Goal: Use online tool/utility: Utilize a website feature to perform a specific function

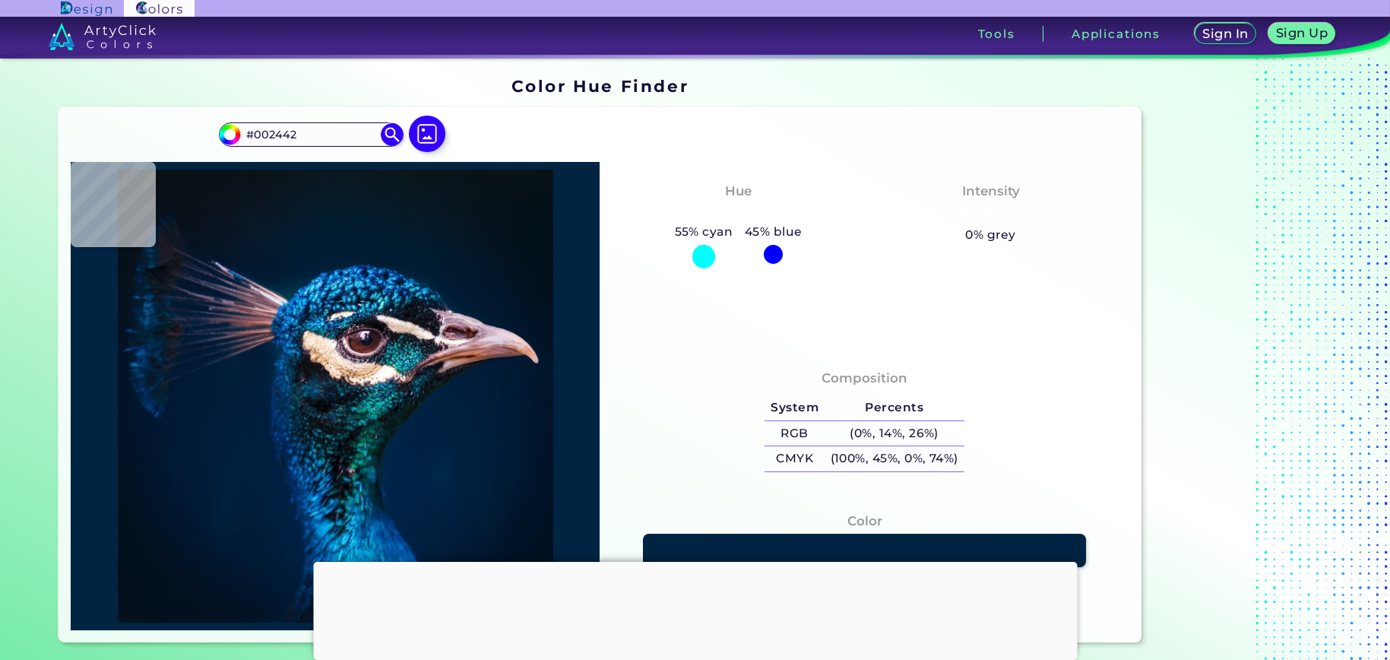
type input "#00284e"
type input "#00284E"
type input "#002348"
type input "#02193d"
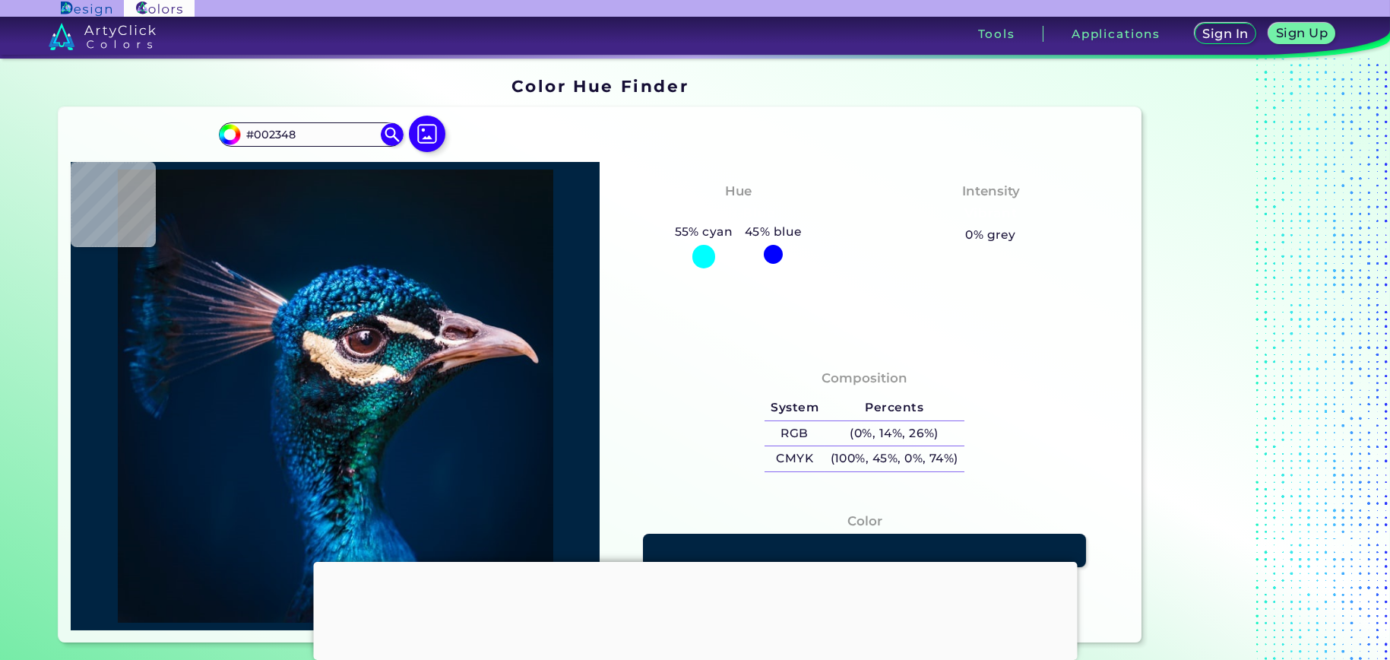
type input "#02193D"
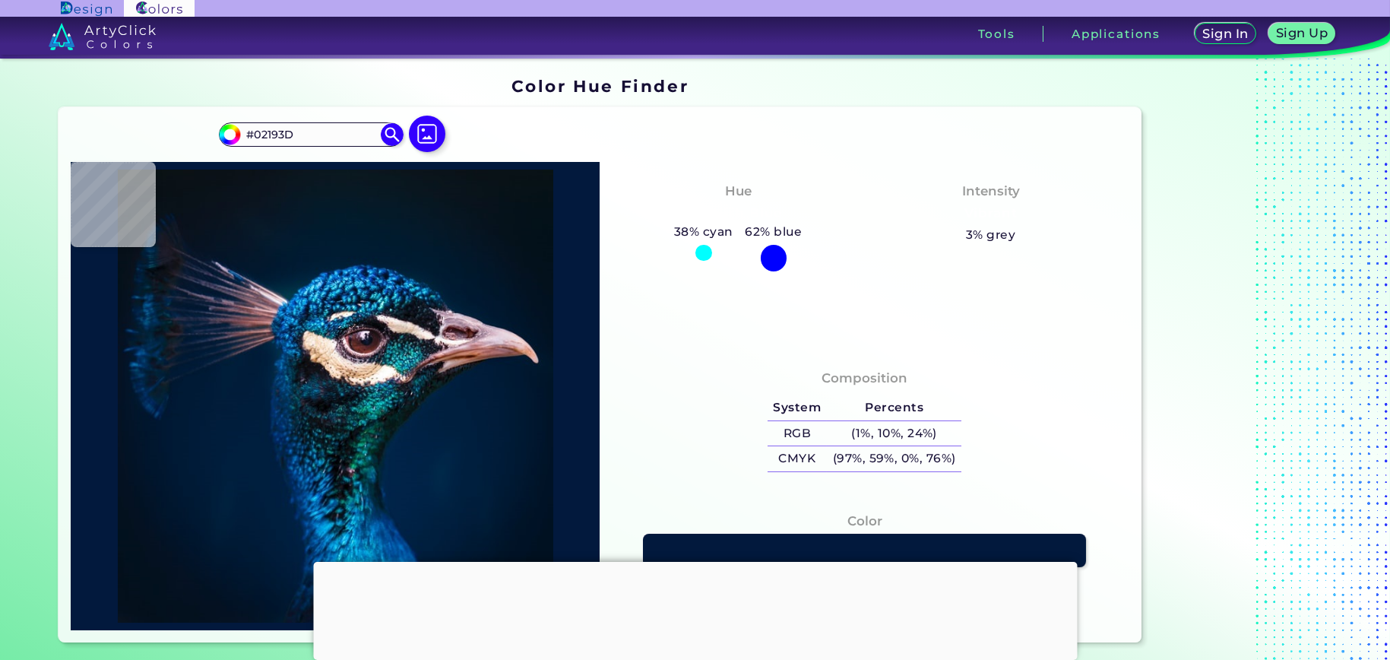
type input "#022d4d"
type input "#022D4D"
type input "#064986"
type input "#1d78bf"
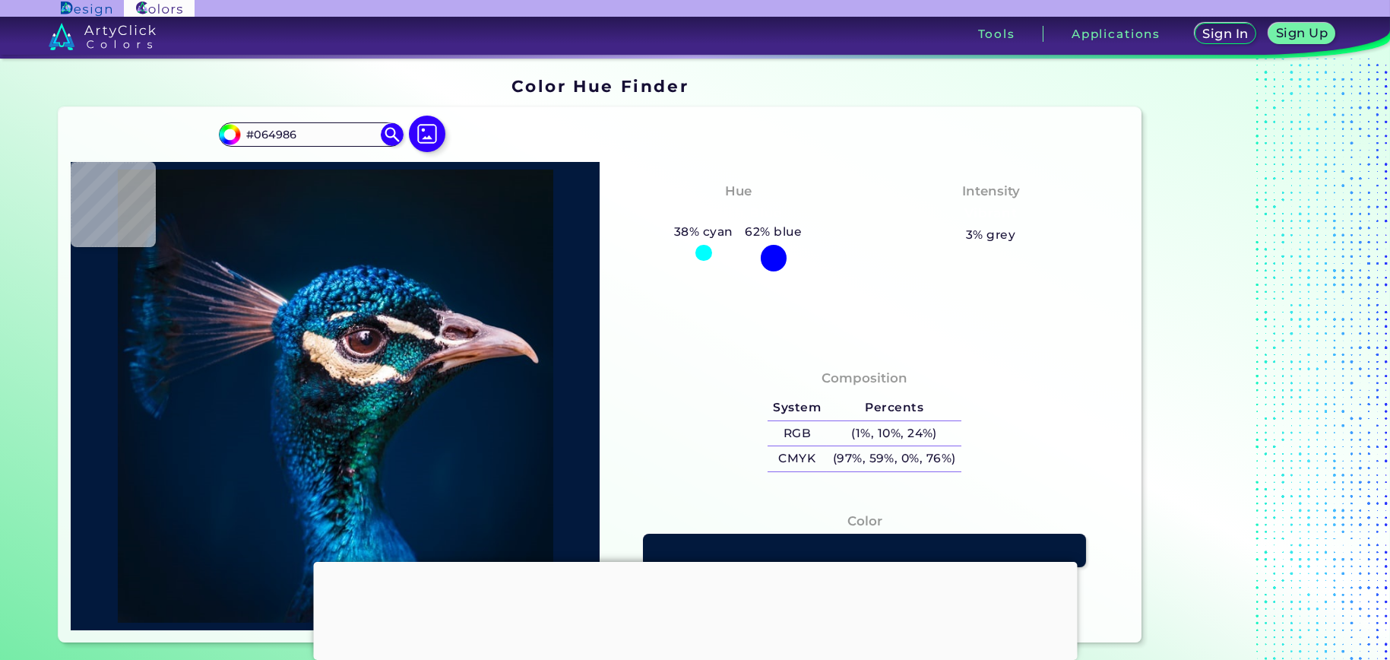
type input "#1D78BF"
type input "#0c6db7"
type input "#0C6DB7"
type input "#0870b7"
type input "#0870B7"
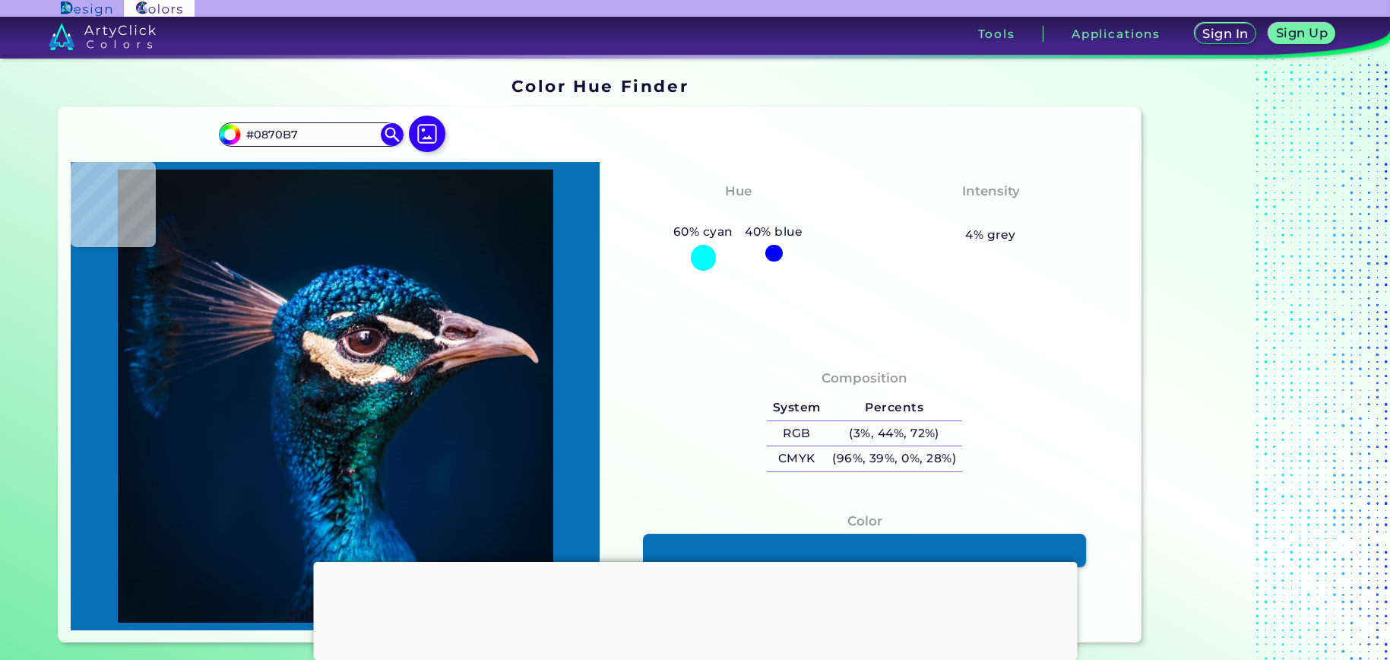
type input "#0f80c0"
type input "#0F80C0"
type input "#016399"
type input "#e1c9b4"
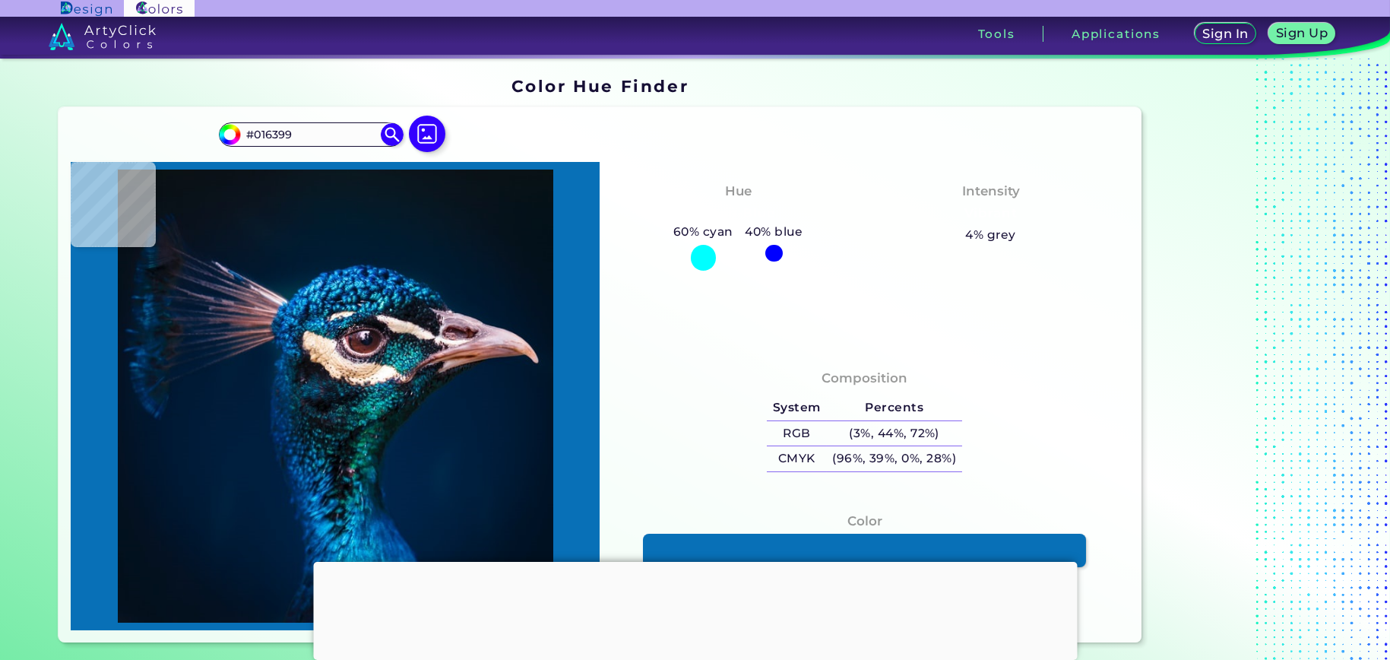
type input "#E1C9B4"
type input "#fdf0e5"
type input "#FDF0E5"
type input "#f1dbc4"
type input "#F1DBC4"
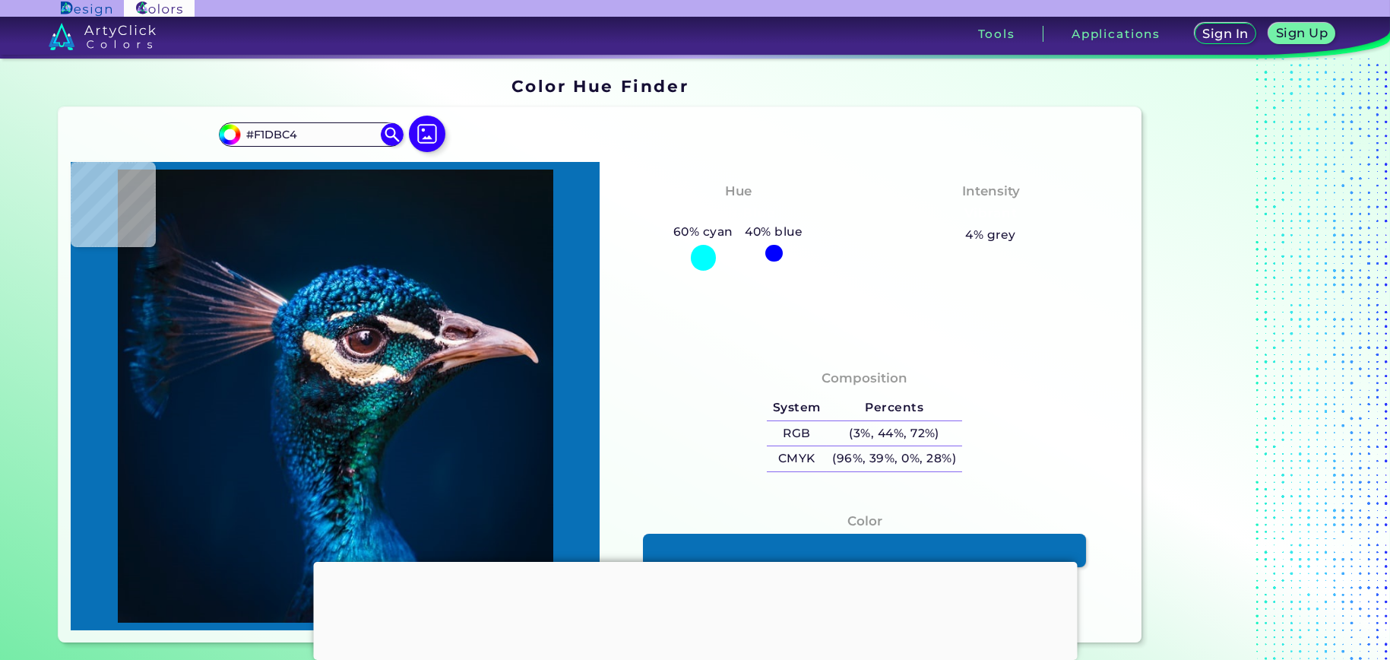
type input "#ddc0a4"
type input "#DDC0A4"
type input "#e5c4a5"
type input "#E5C4A5"
type input "#d8b397"
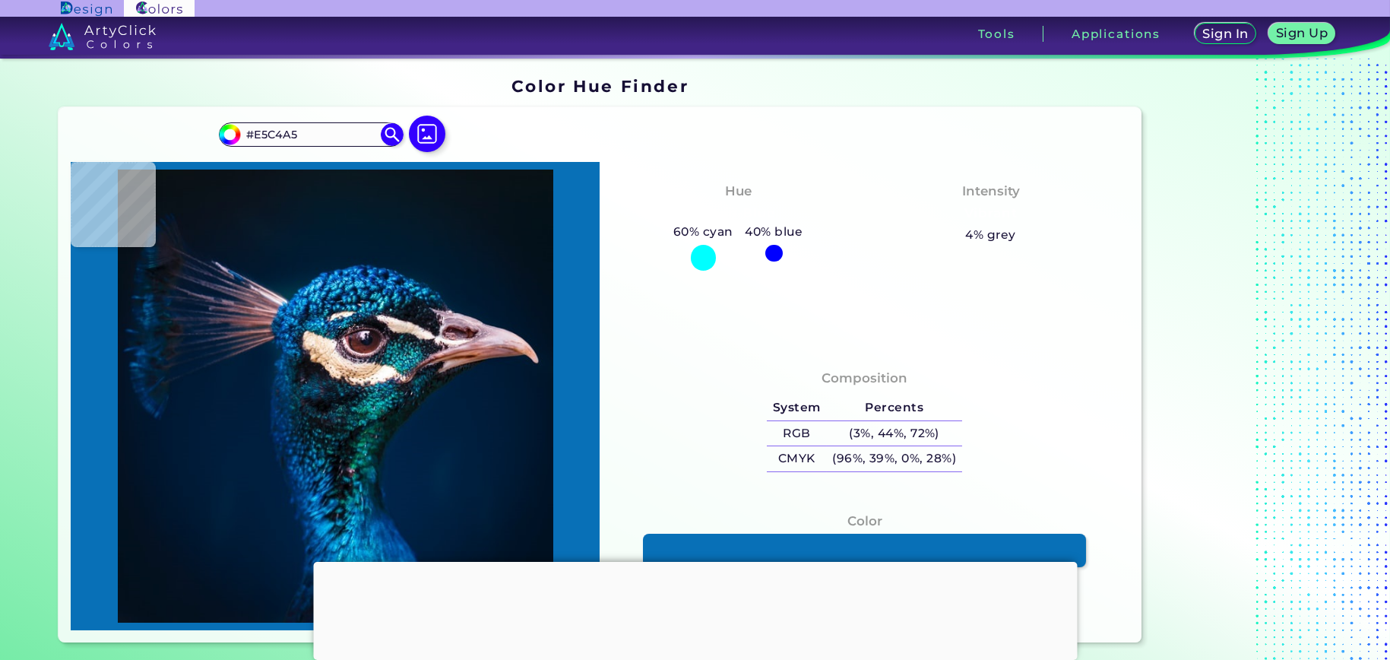
type input "#D8B397"
type input "#f1d6b8"
type input "#F1D6B8"
type input "#eeddc8"
type input "#EEDDC8"
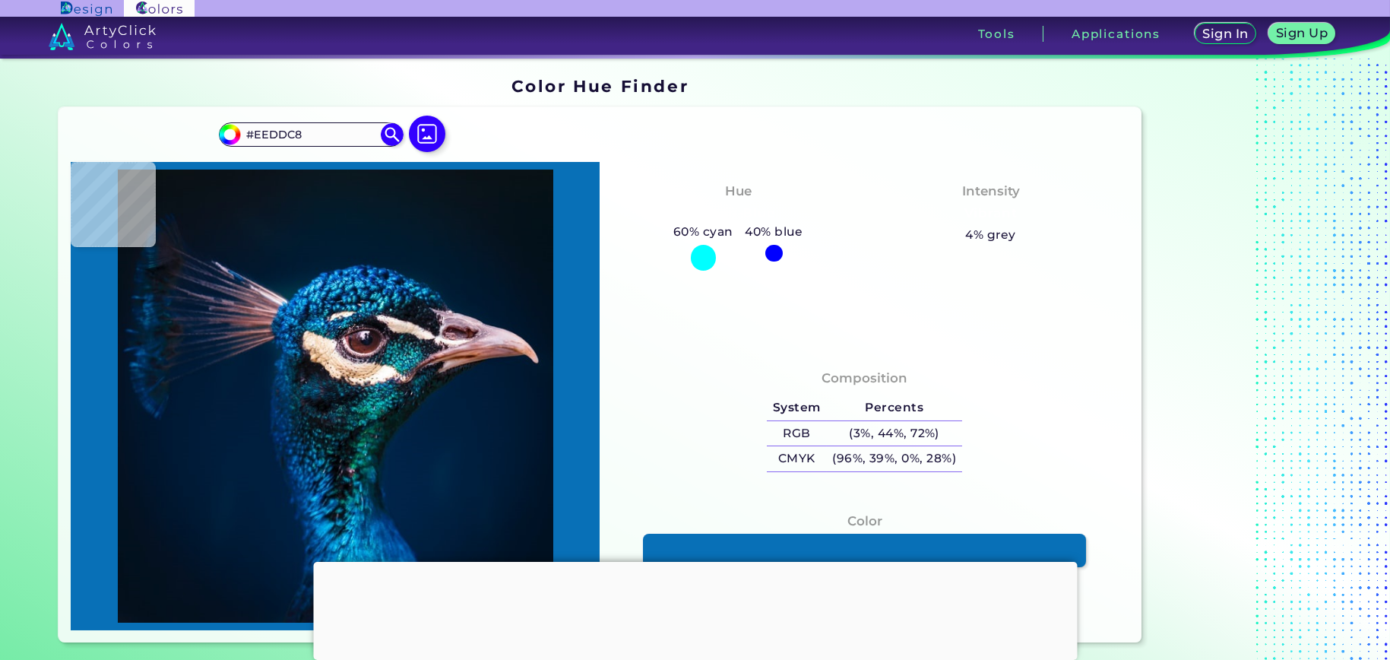
type input "#7c6373"
type input "#7C6373"
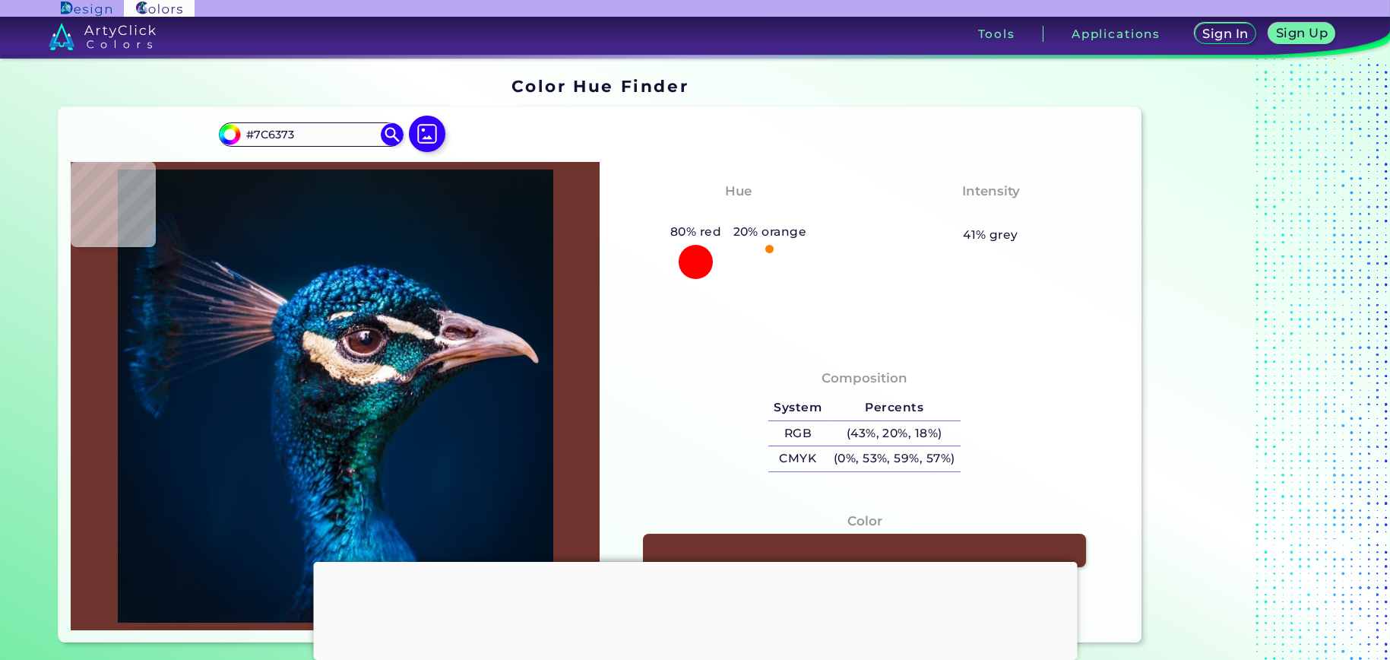
type input "#6e342d"
type input "#6E342D"
type input "#1b5a68"
type input "#1B5A68"
type input "#0e2736"
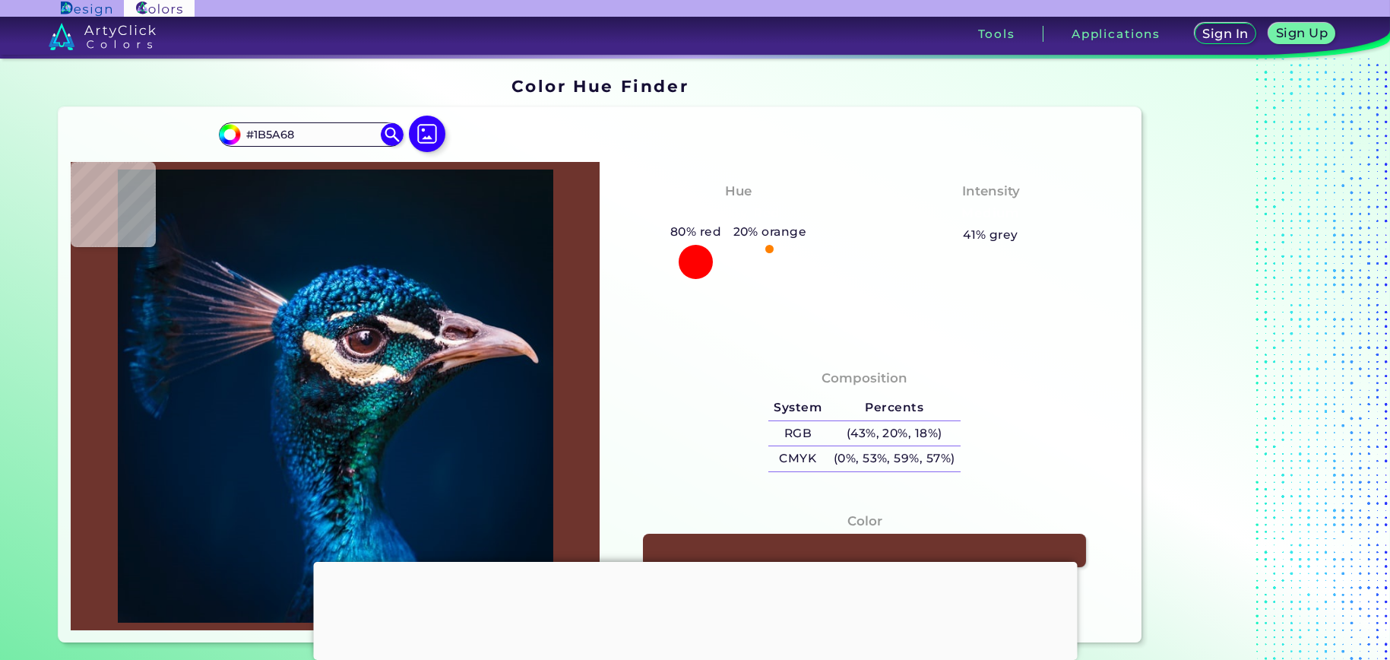
type input "#0E2736"
type input "#211e25"
type input "#211E25"
type input "#f8f8f7"
type input "#F8F8F7"
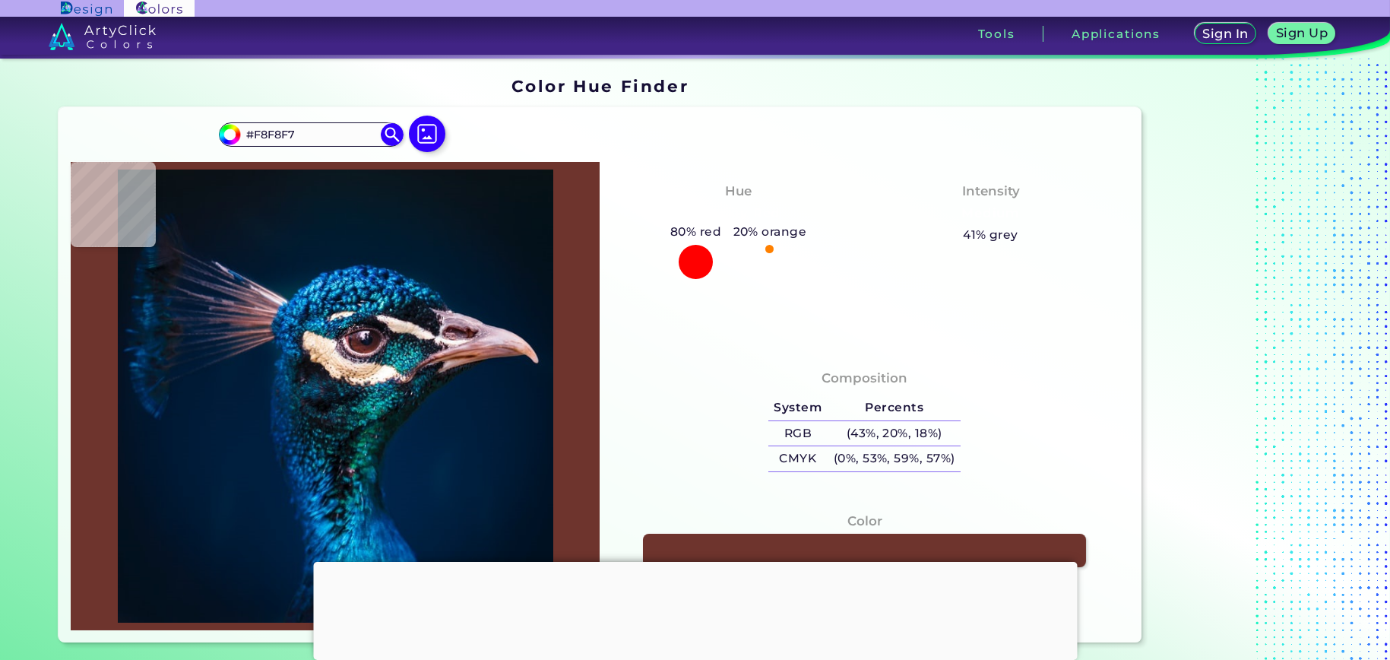
type input "#f6f1f4"
type input "#F6F1F4"
type input "#d3c1c6"
type input "#D3C1C6"
type input "#bca3ae"
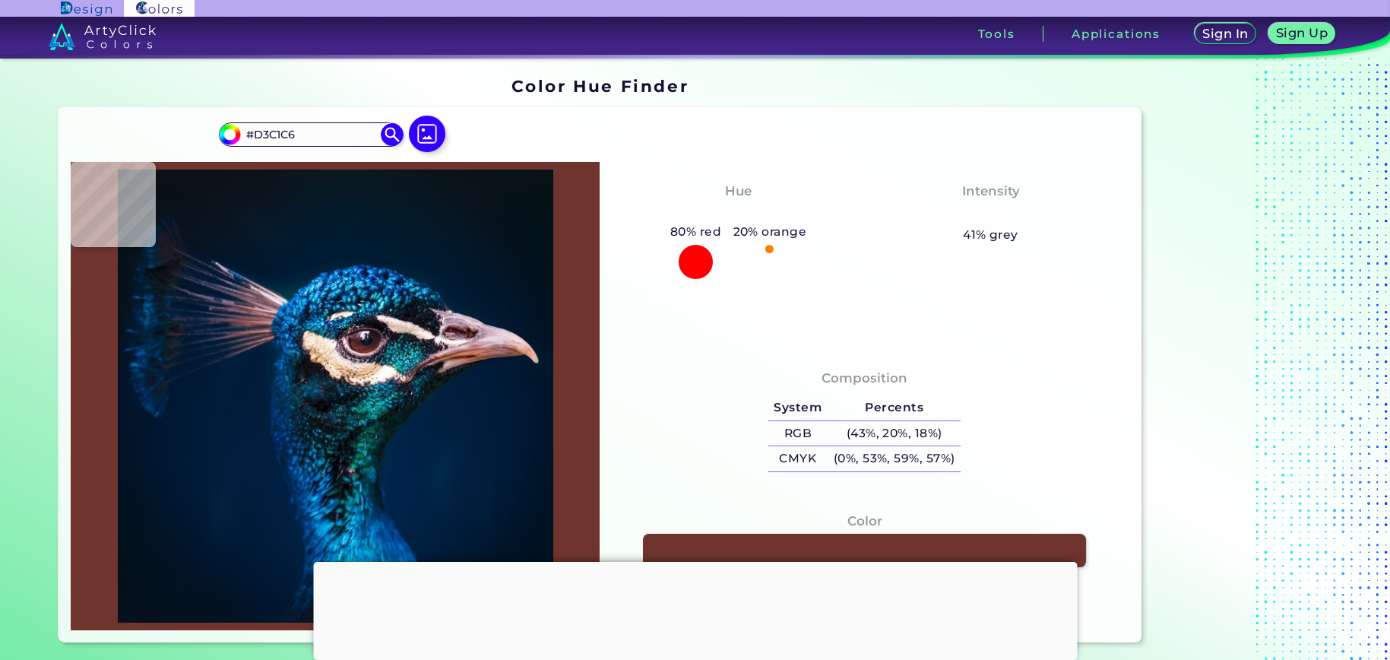
type input "#BCA3AE"
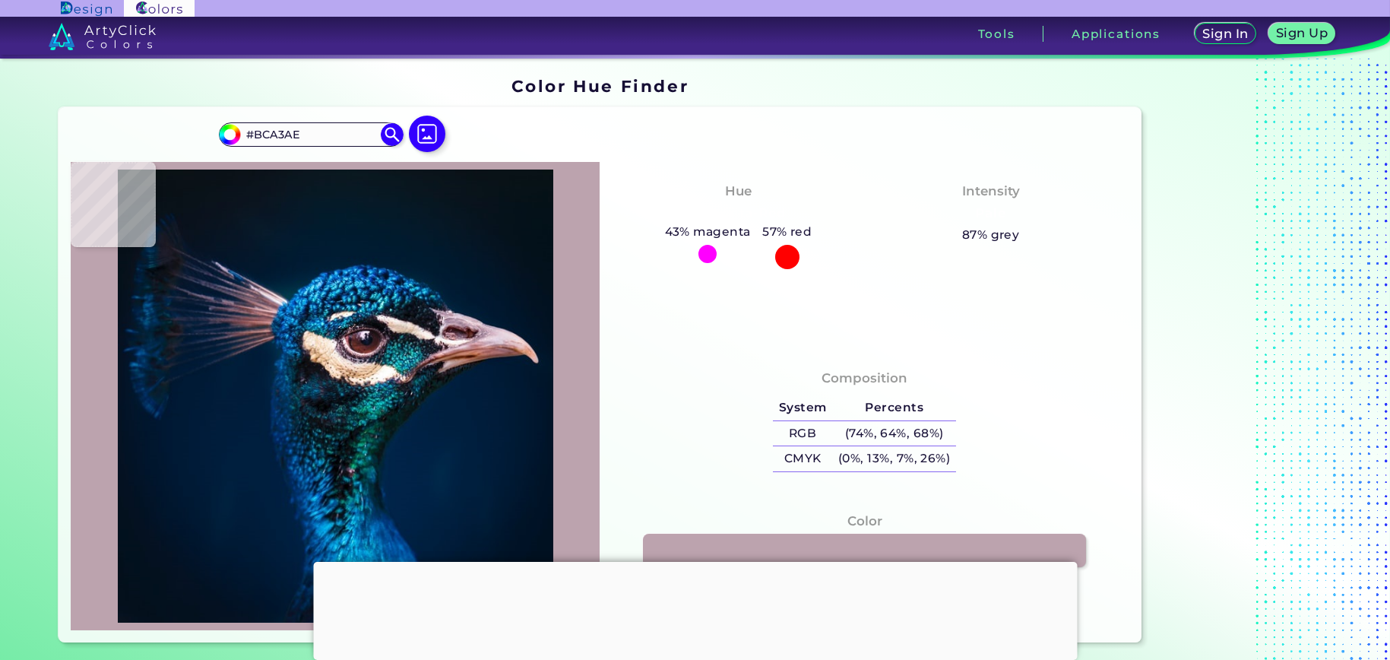
type input "#[DATE]"
type input "#c9b3b8"
type input "#C9B3B8"
type input "#f0d6d8"
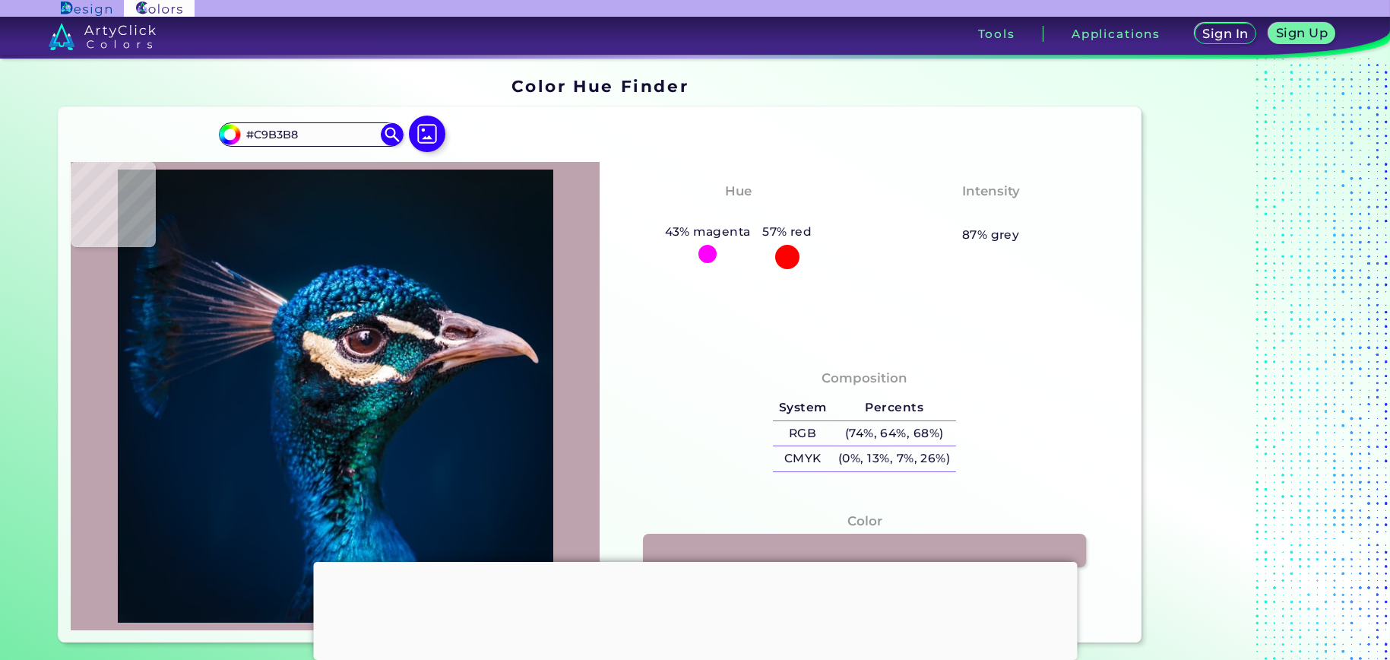
type input "#F0D6D8"
type input "#c5a1ad"
type input "#C5A1AD"
type input "#c39ca5"
type input "#C39CA5"
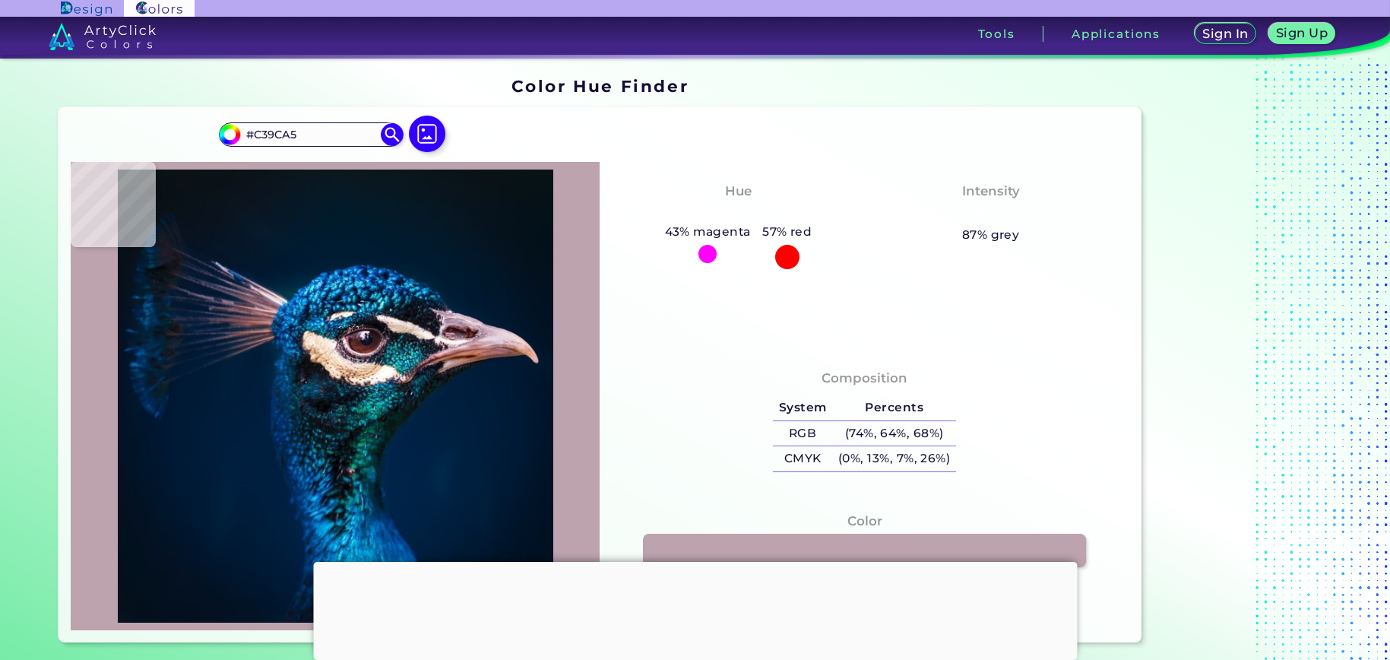
type input "#caa0aa"
type input "#CAA0AA"
type input "#d9abb6"
type input "#D9ABB6"
type input "#e0b0bc"
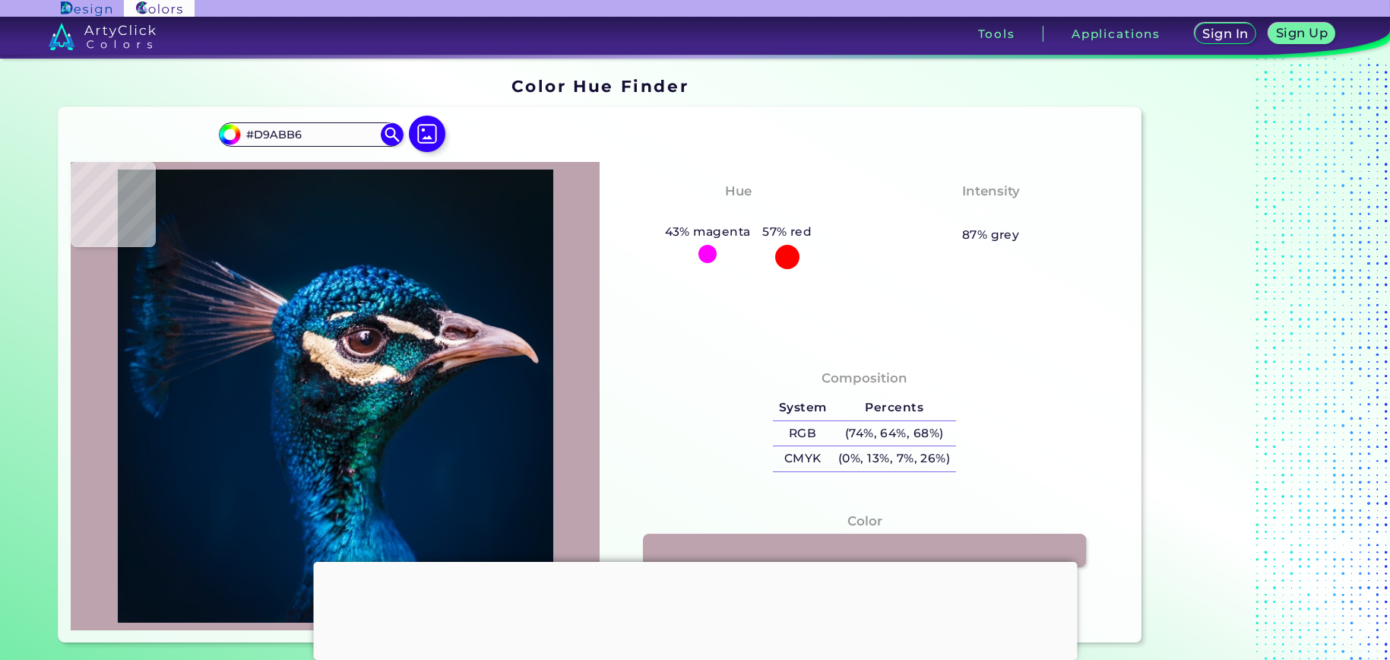
type input "#E0B0BC"
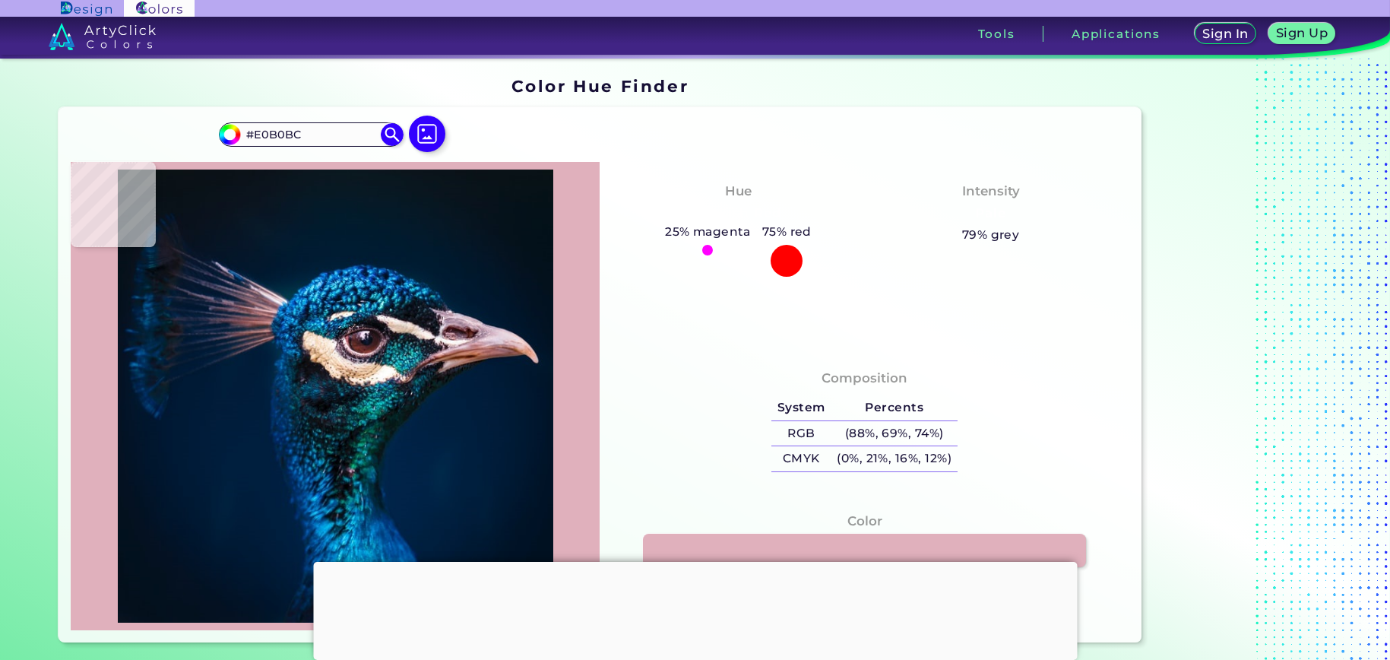
type input "#e0adb5"
type input "#E0ADB5"
type input "#ddabb4"
type input "#DDABB4"
type input "#dfaeb9"
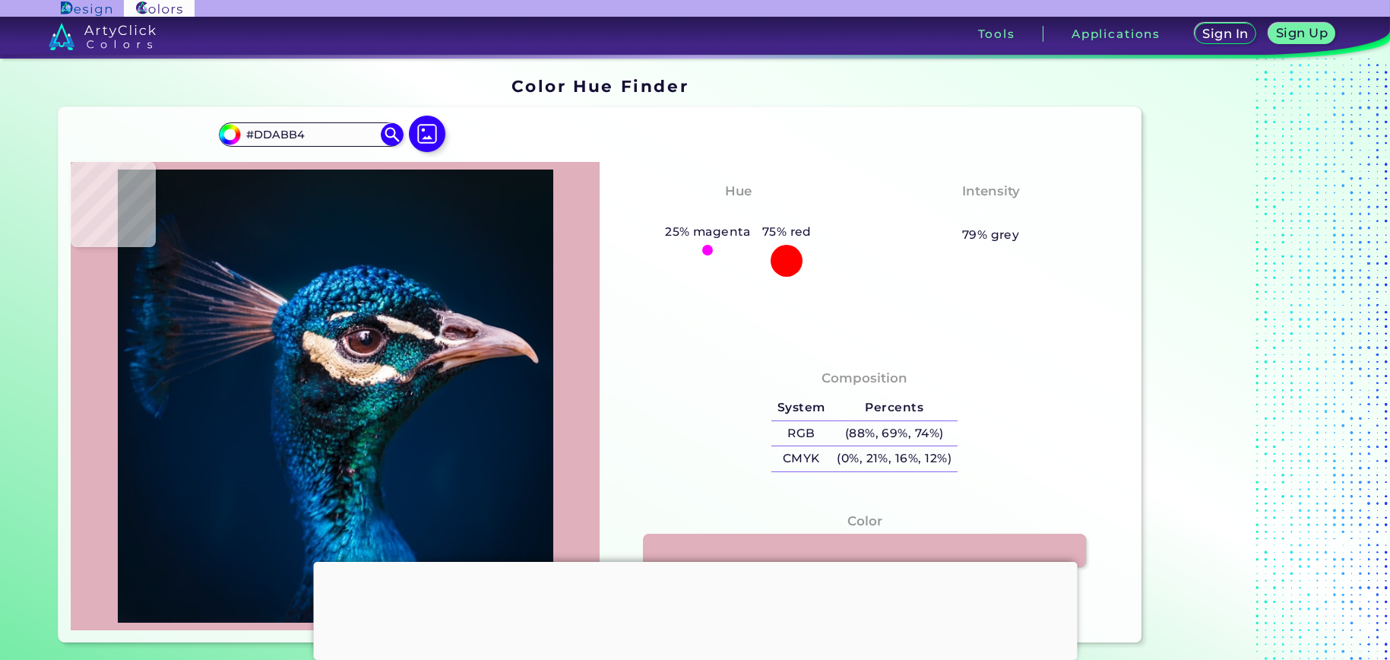
type input "#DFAEB9"
type input "#dbacb6"
type input "#DBACB6"
type input "#dfaeb9"
type input "#DFAEB9"
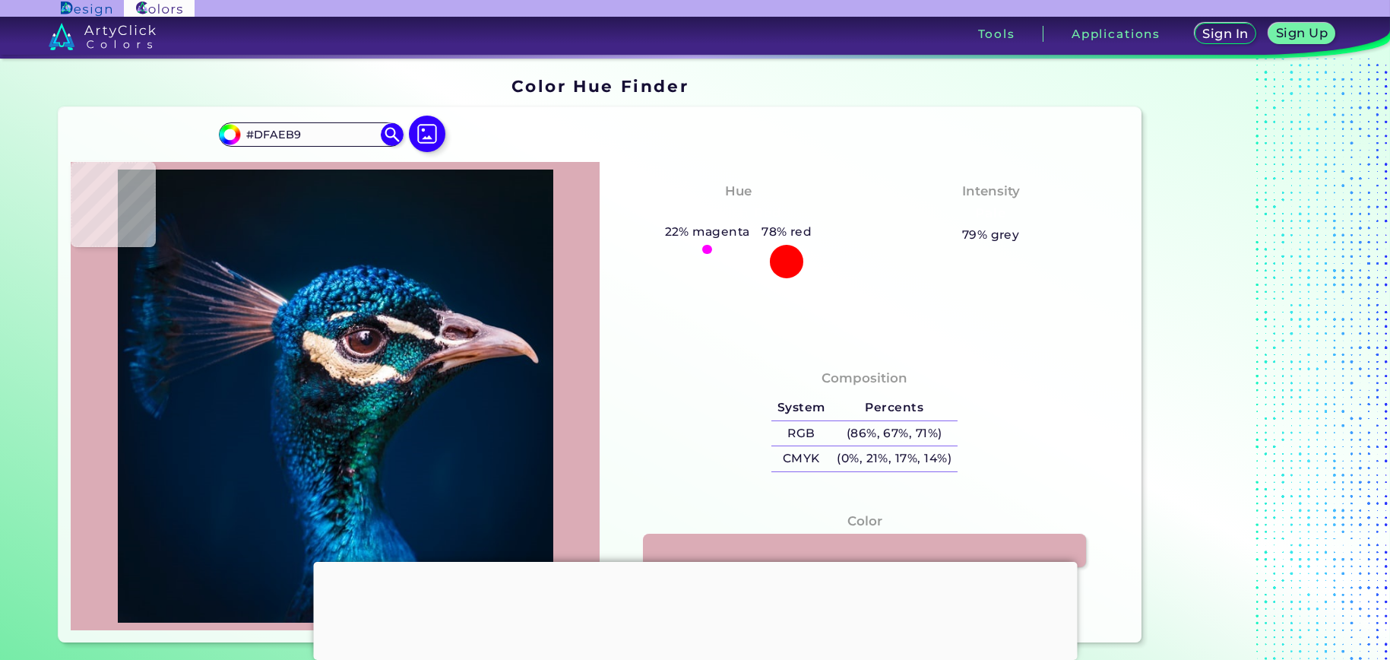
type input "#ddabb4"
type input "#DDABB4"
type input "#ce99a0"
type input "#CE99A0"
type input "#c17c77"
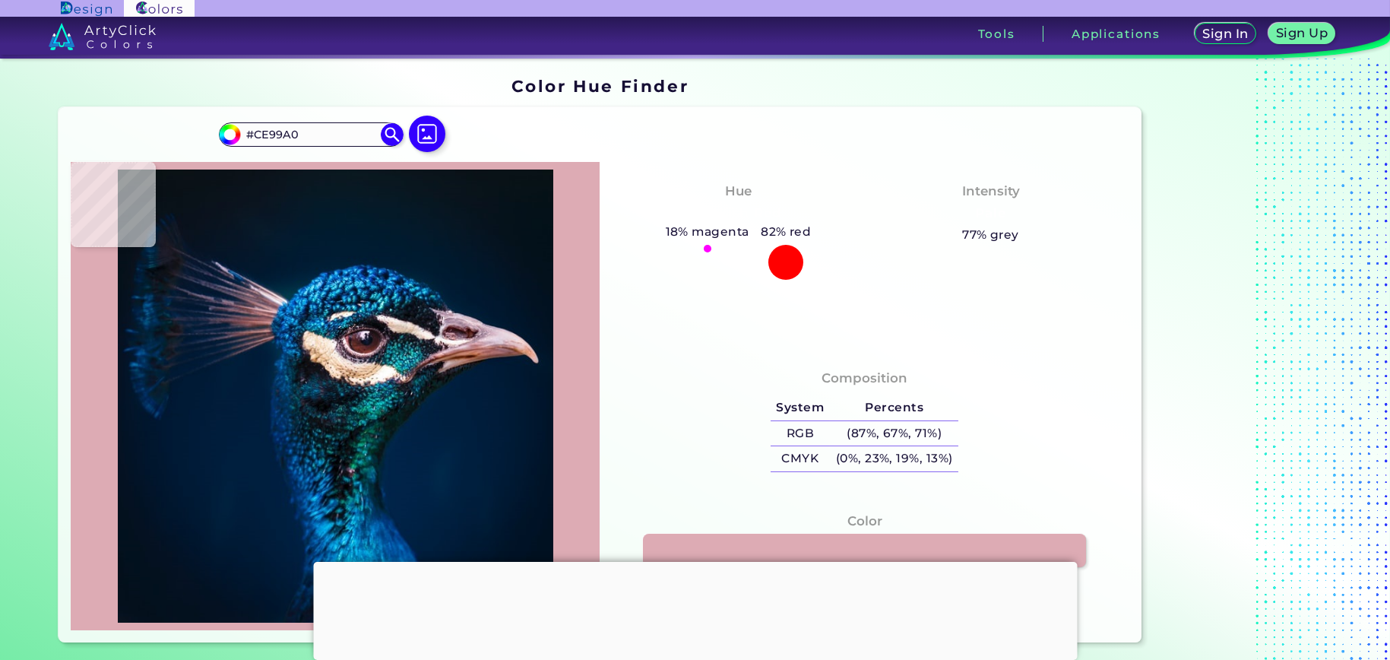
type input "#C17C77"
type input "#b66c4c"
type input "#B66C4C"
type input "#0f1c28"
type input "#0F1C28"
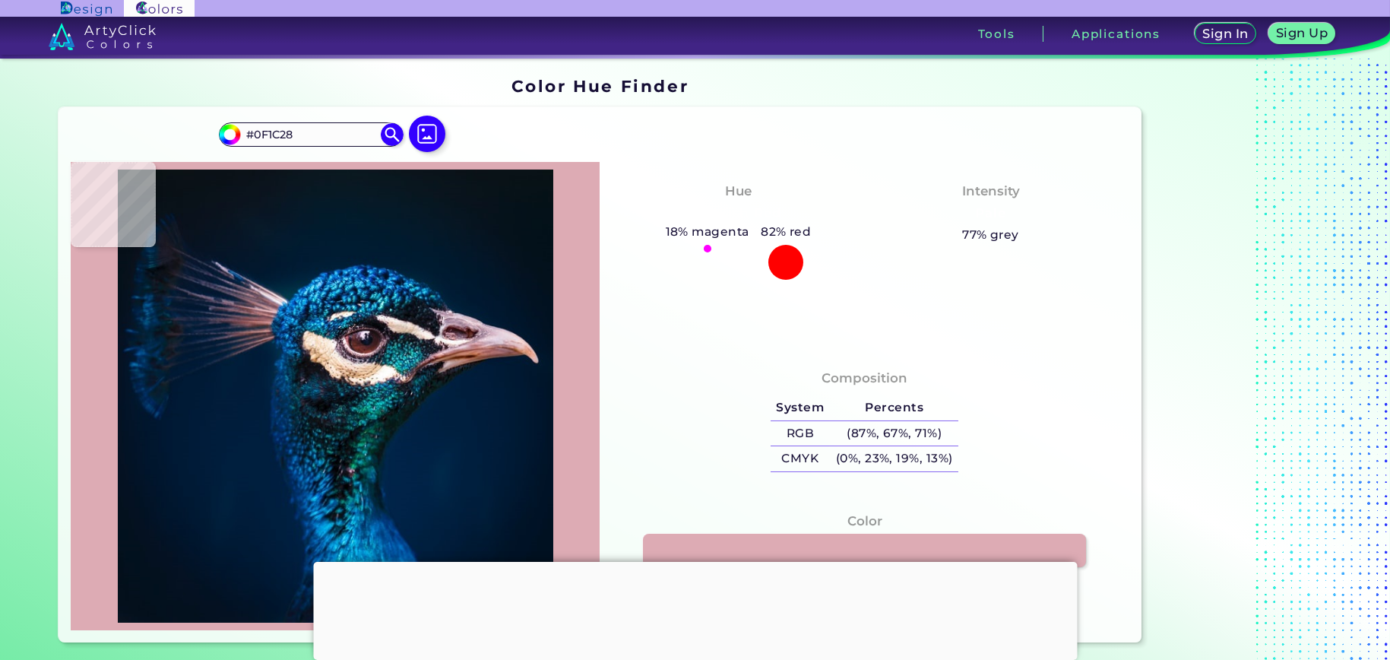
type input "#001d3b"
type input "#001D3B"
type input "#001f3e"
type input "#001F3E"
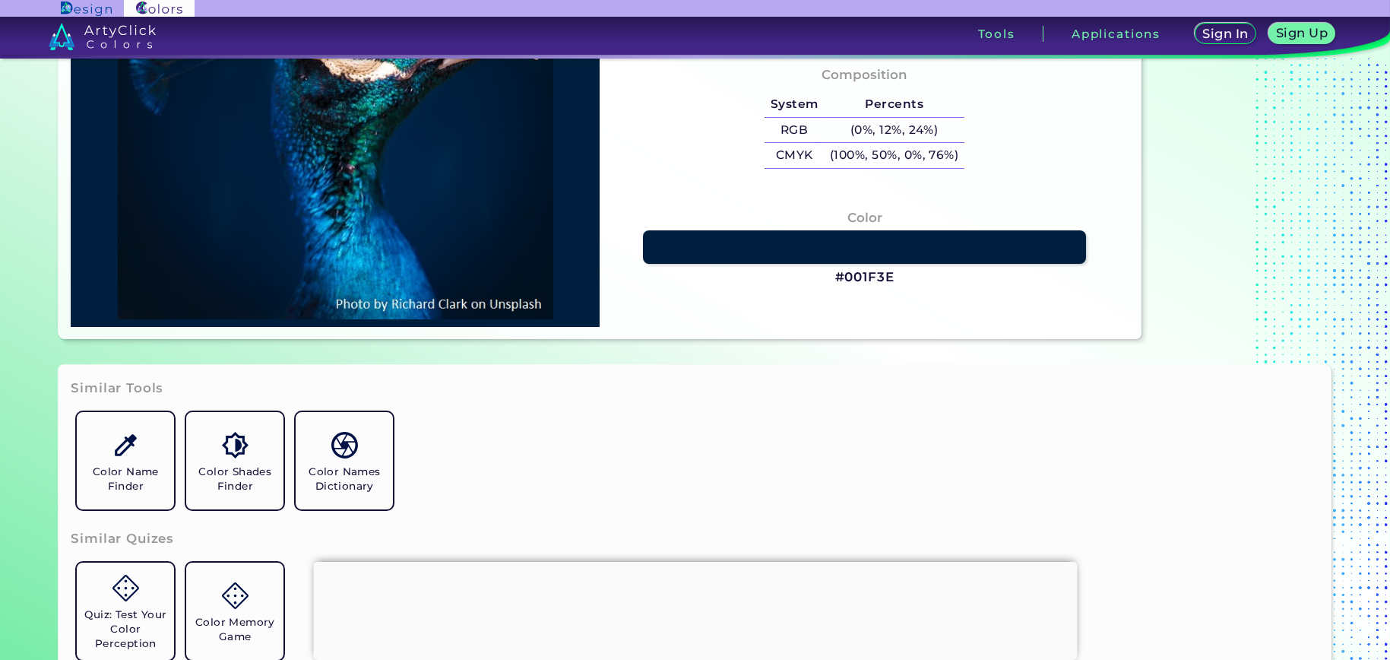
scroll to position [607, 0]
